Goal: Information Seeking & Learning: Learn about a topic

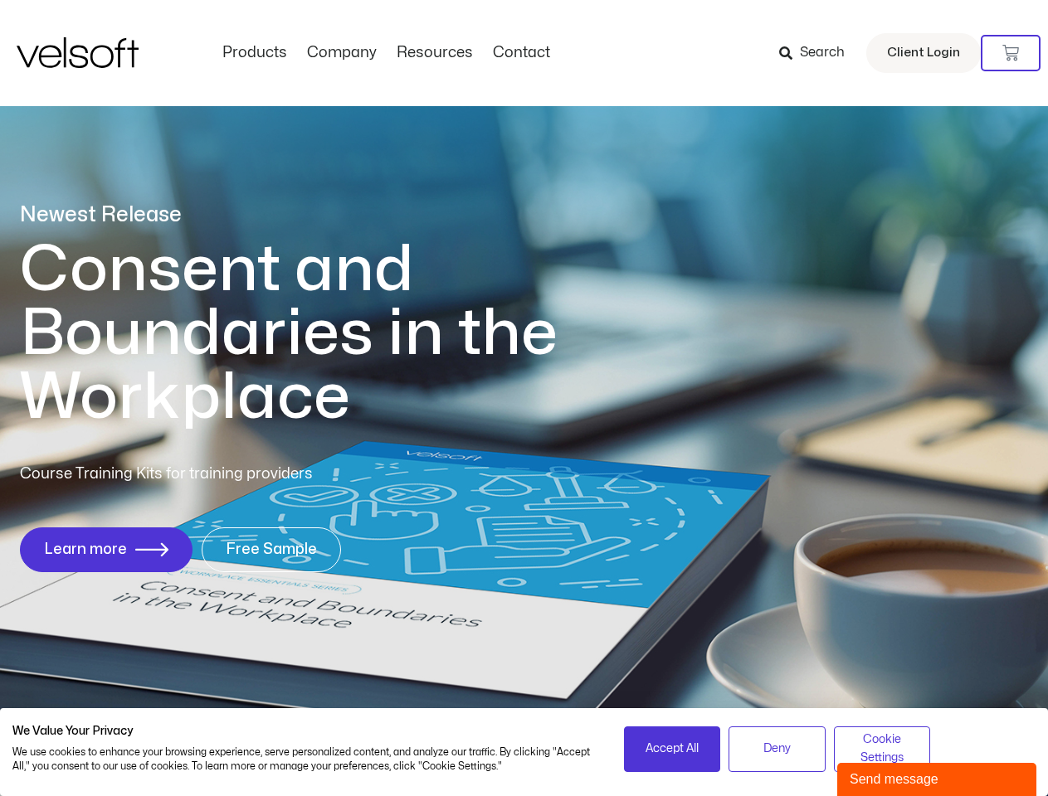
click at [524, 398] on h1 "Consent and Boundaries in the Workplace" at bounding box center [323, 334] width 606 height 192
click at [1011, 53] on icon at bounding box center [1010, 53] width 17 height 17
click at [672, 749] on span "Accept All" at bounding box center [671, 749] width 53 height 18
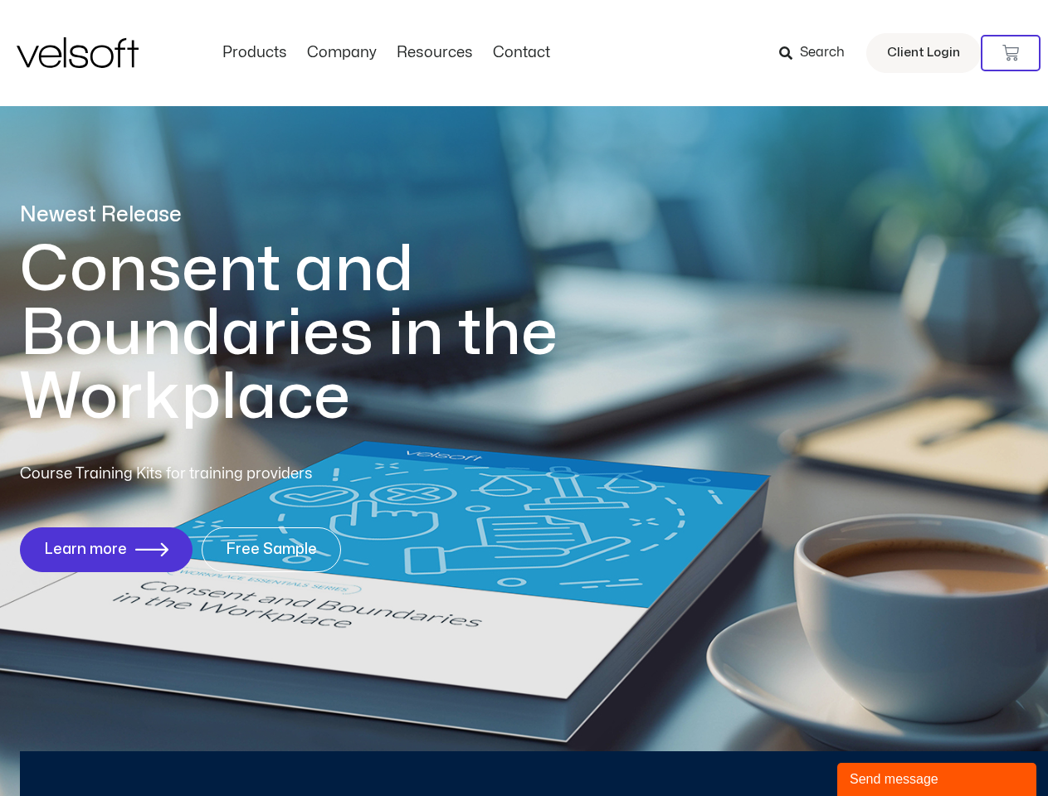
click at [777, 749] on div "Newest Release Consent and Boundaries in the Workplace Course Training Kits for…" at bounding box center [524, 396] width 1048 height 806
click at [882, 749] on div "Newest Release Consent and Boundaries in the Workplace Course Training Kits for…" at bounding box center [524, 396] width 1048 height 806
click at [937, 780] on div "Send message" at bounding box center [937, 780] width 174 height 20
